Goal: Task Accomplishment & Management: Use online tool/utility

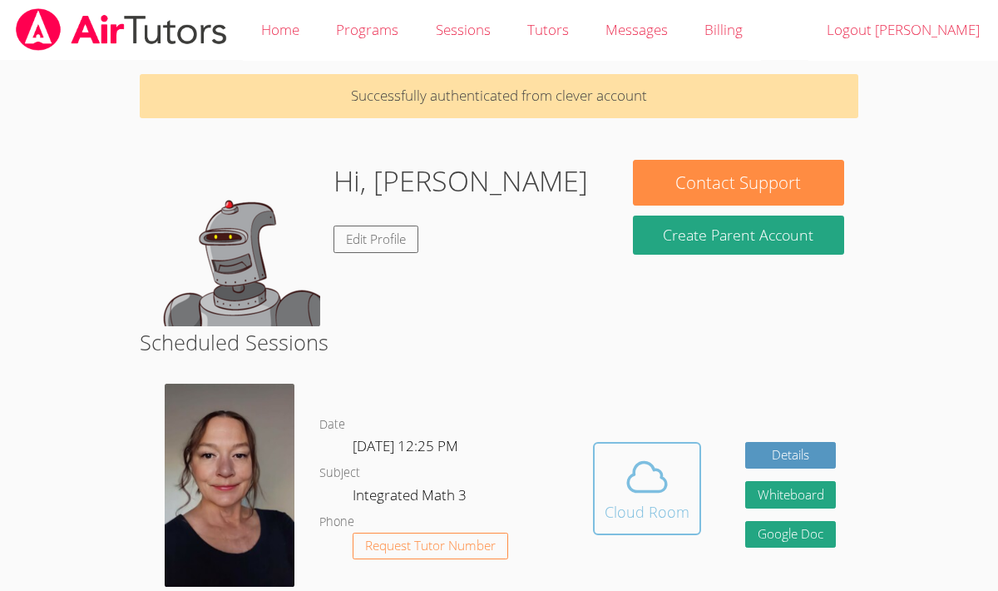
click at [666, 493] on icon at bounding box center [647, 476] width 47 height 47
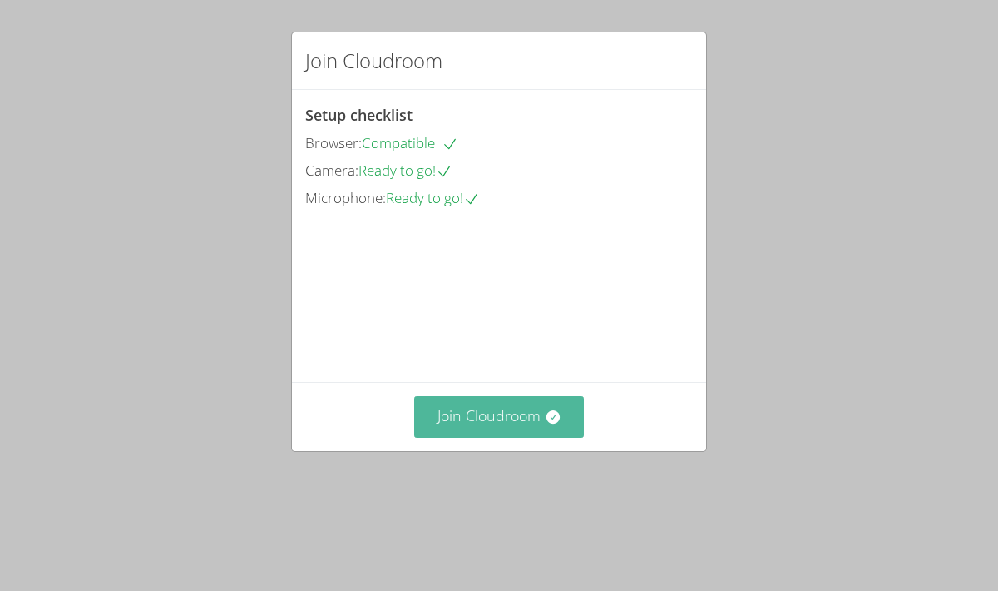
click at [500, 437] on button "Join Cloudroom" at bounding box center [499, 416] width 171 height 41
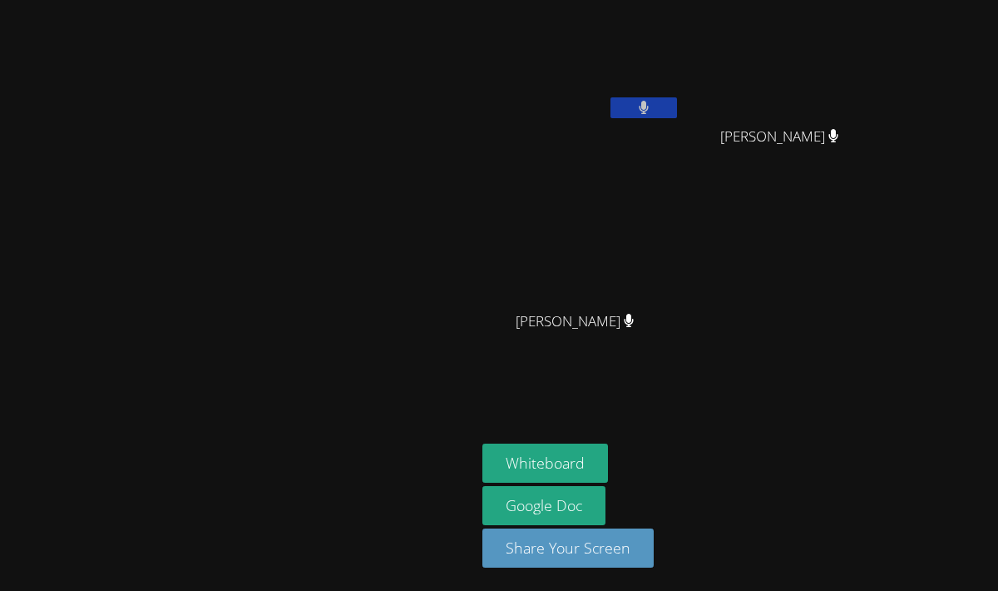
click at [314, 248] on video at bounding box center [238, 262] width 250 height 260
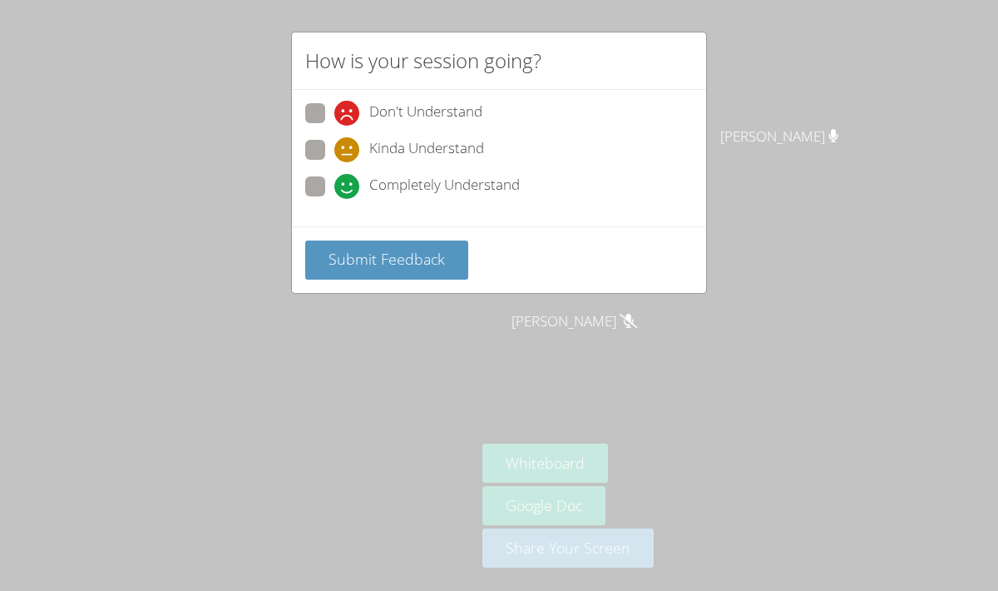
click at [334, 199] on span at bounding box center [334, 199] width 0 height 0
click at [334, 176] on input "Completely Understand" at bounding box center [341, 183] width 14 height 14
radio input "true"
click at [344, 245] on button "Submit Feedback" at bounding box center [386, 259] width 163 height 39
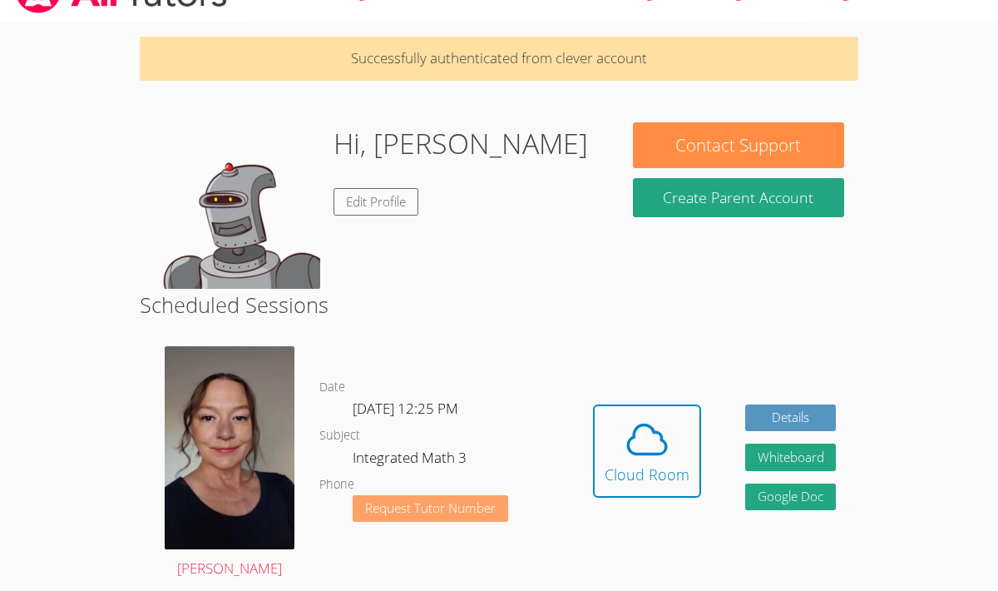
scroll to position [28, 0]
